Goal: Navigation & Orientation: Find specific page/section

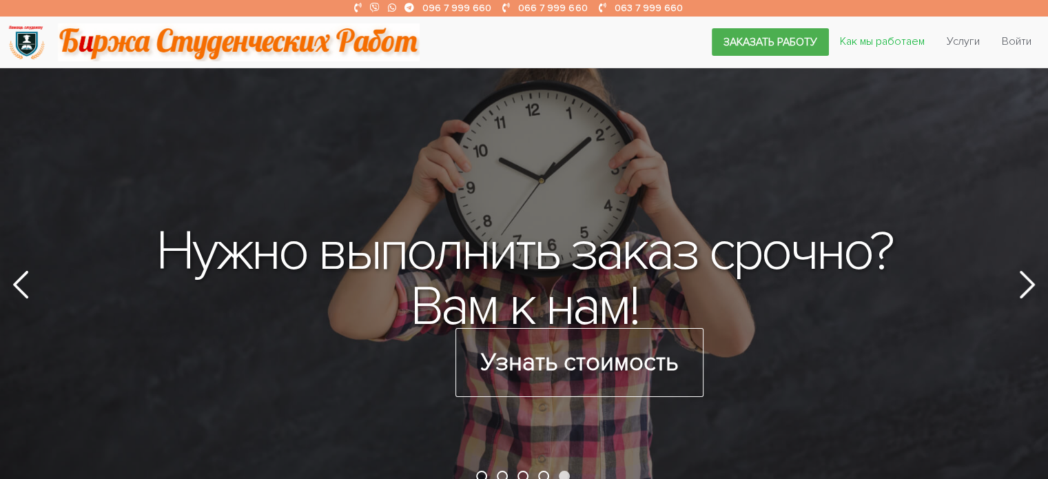
click at [907, 34] on link "Как мы работаем" at bounding box center [882, 41] width 107 height 26
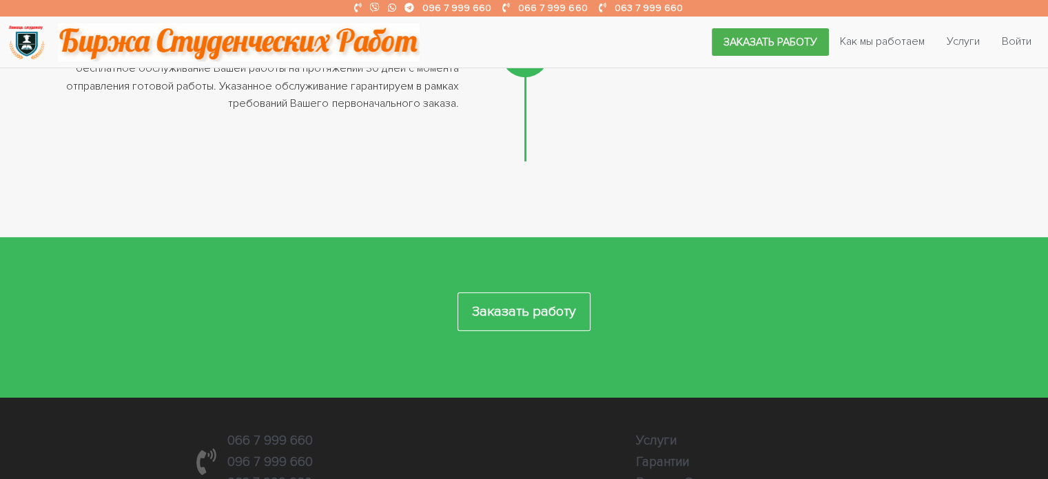
scroll to position [1182, 0]
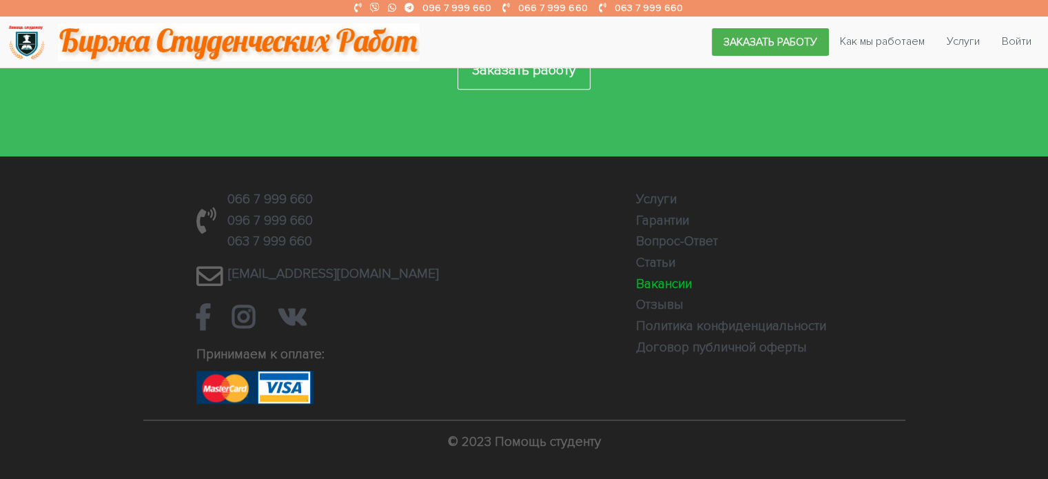
click at [640, 288] on link "Вакансии" at bounding box center [664, 284] width 56 height 17
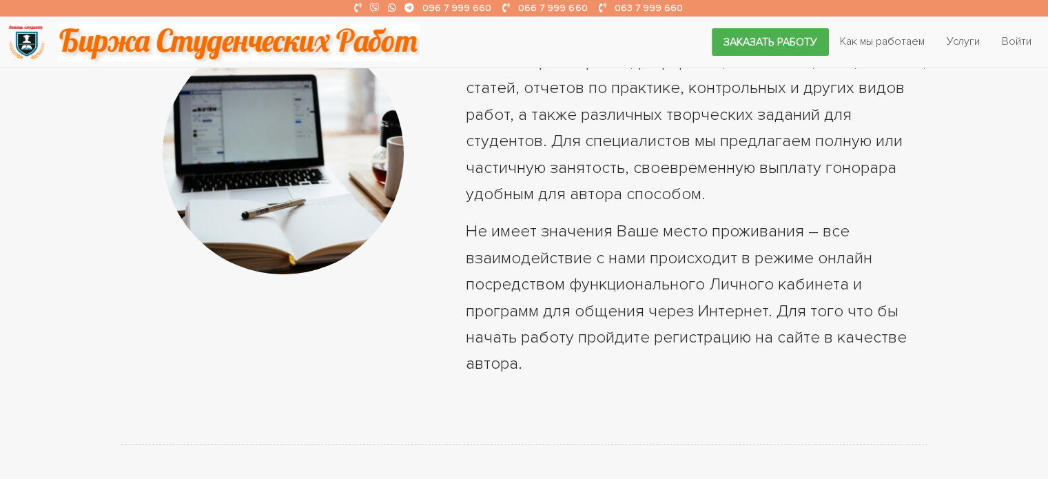
scroll to position [551, 0]
